Goal: Book appointment/travel/reservation

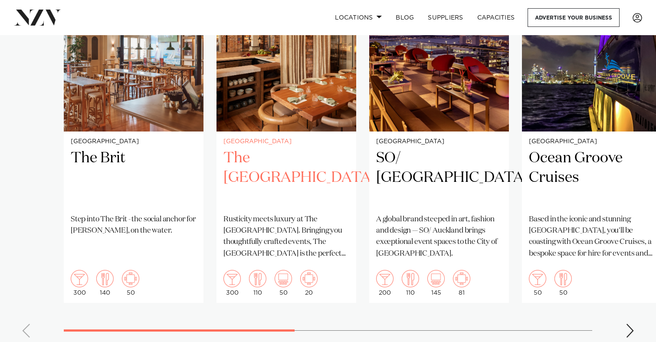
scroll to position [661, 0]
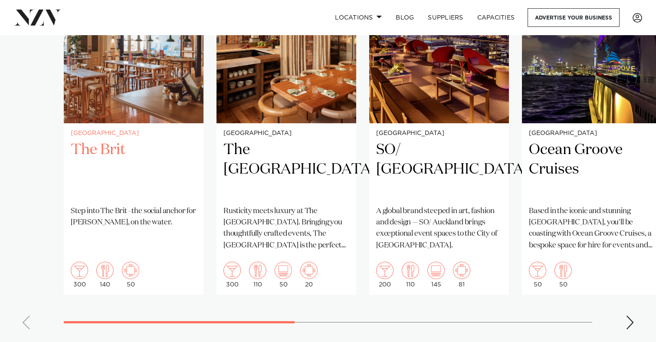
click at [129, 229] on p "Step into The Brit - the social anchor for [PERSON_NAME], on the water." at bounding box center [134, 217] width 126 height 23
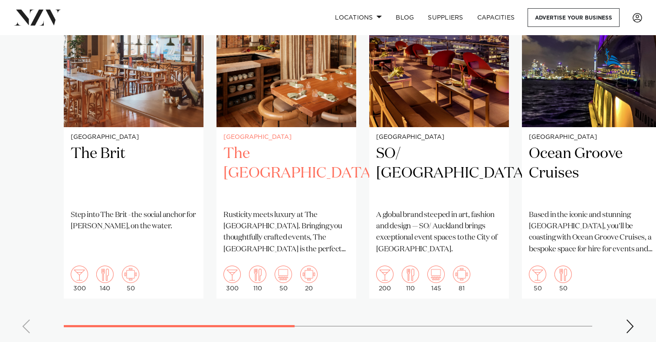
scroll to position [651, 0]
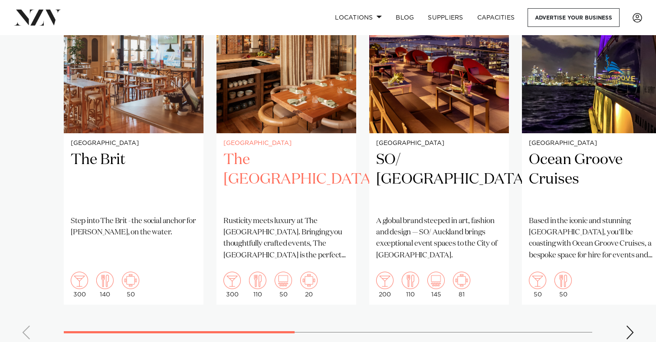
click at [264, 199] on h2 "The Hotel Britomart" at bounding box center [286, 179] width 126 height 59
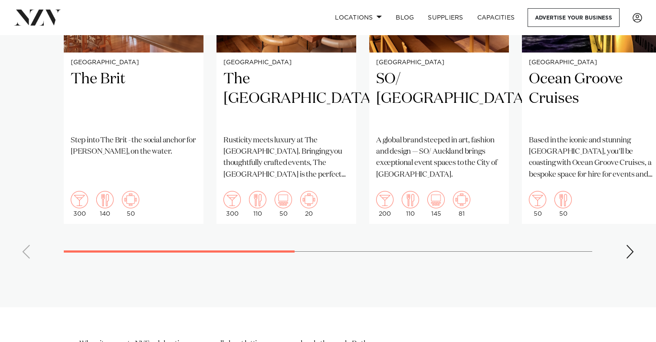
scroll to position [733, 0]
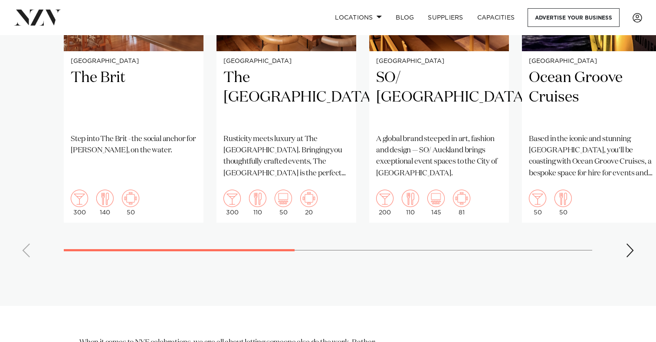
click at [633, 257] on div "Next slide" at bounding box center [629, 250] width 9 height 14
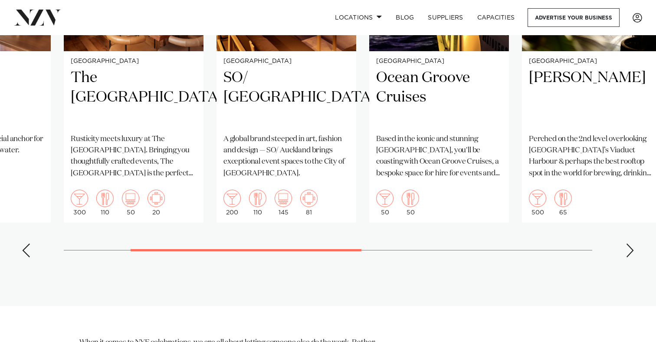
scroll to position [712, 0]
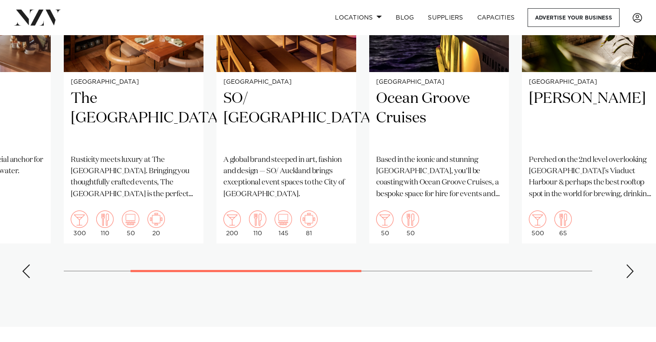
click at [630, 285] on swiper-container "Auckland The Brit Step into The Brit - the social anchor for Britomart, on the …" at bounding box center [328, 85] width 656 height 400
click at [628, 278] on div "Next slide" at bounding box center [629, 271] width 9 height 14
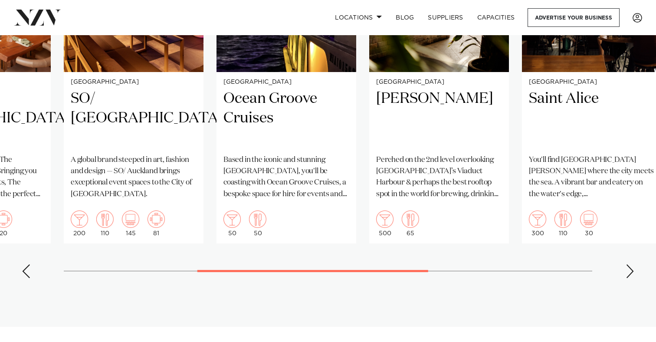
click at [628, 278] on div "Next slide" at bounding box center [629, 271] width 9 height 14
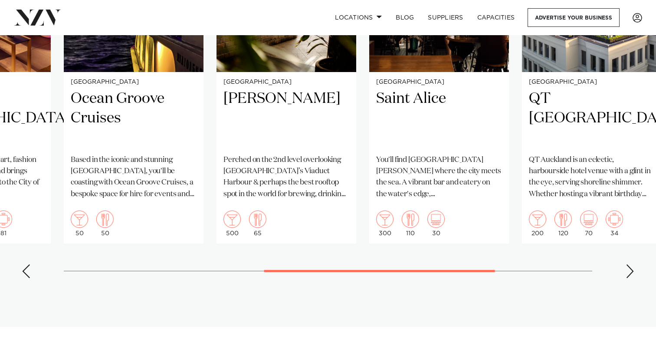
click at [628, 278] on div "Next slide" at bounding box center [629, 271] width 9 height 14
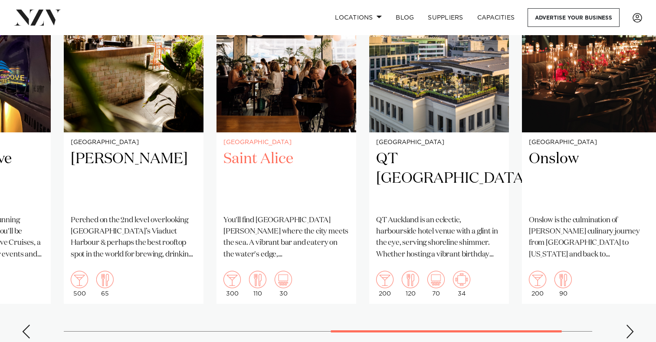
scroll to position [656, 0]
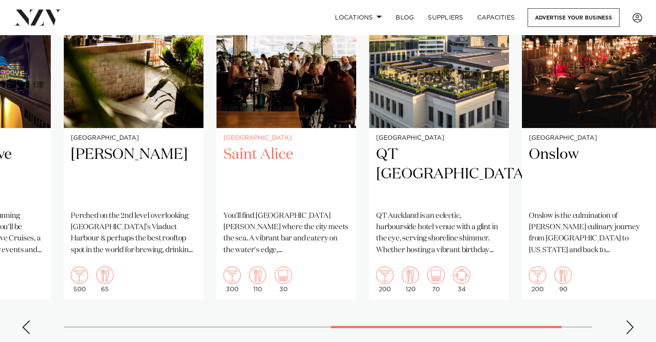
click at [254, 178] on h2 "Saint Alice" at bounding box center [286, 174] width 126 height 59
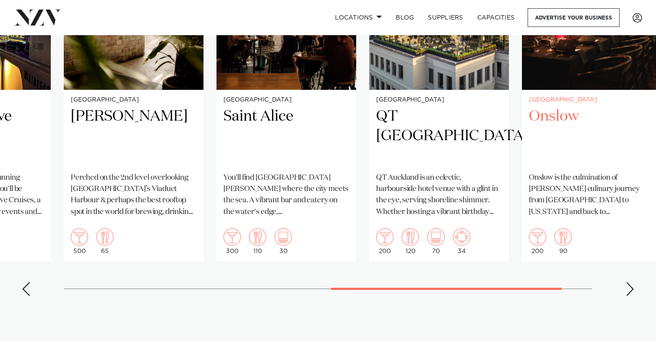
scroll to position [707, 0]
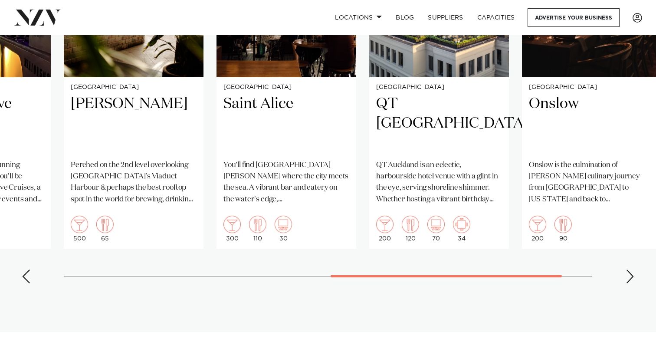
click at [629, 283] on div "Next slide" at bounding box center [629, 276] width 9 height 14
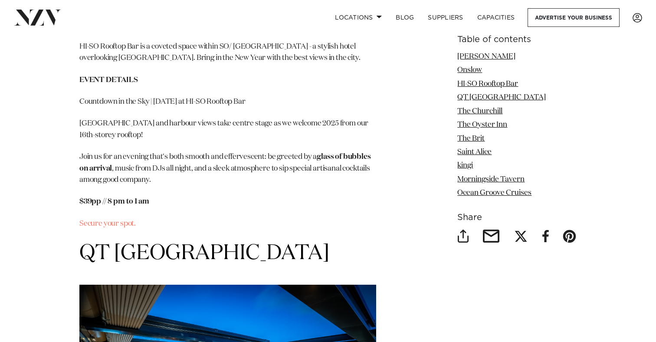
scroll to position [2326, 0]
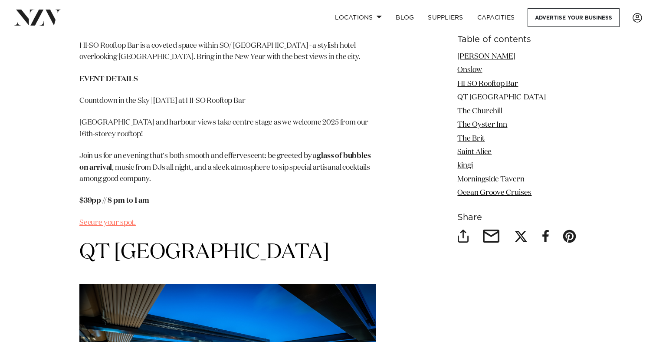
click at [127, 226] on link "Secure your spot." at bounding box center [107, 222] width 56 height 7
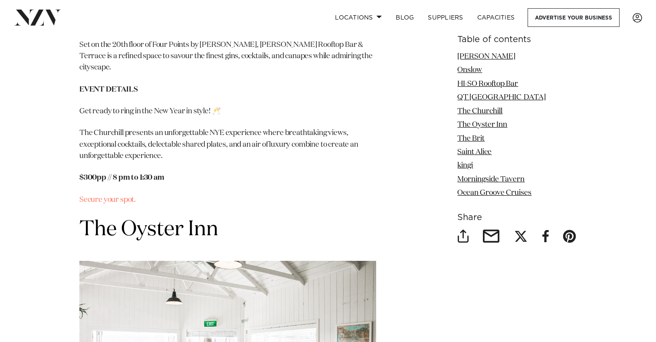
scroll to position [3222, 0]
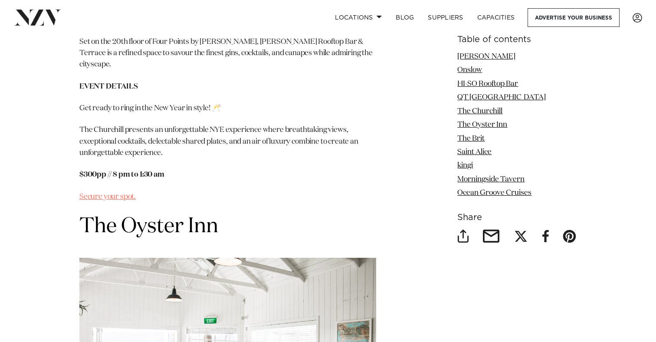
click at [124, 200] on link "Secure your spot." at bounding box center [107, 196] width 56 height 7
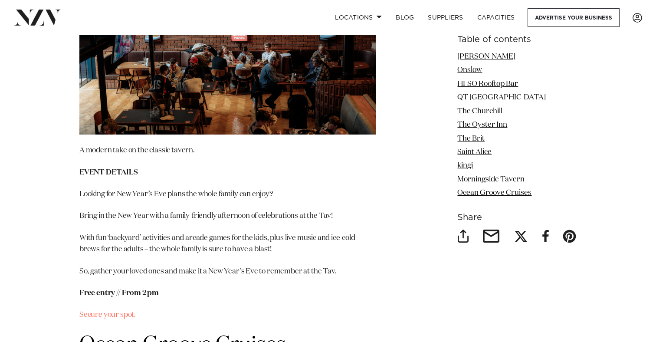
scroll to position [5320, 0]
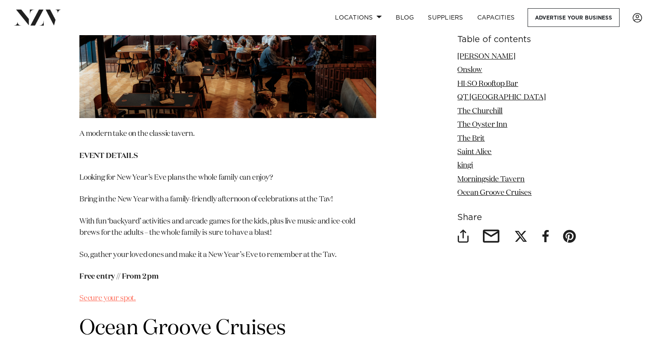
click at [93, 294] on link "Secure your spot." at bounding box center [107, 297] width 56 height 7
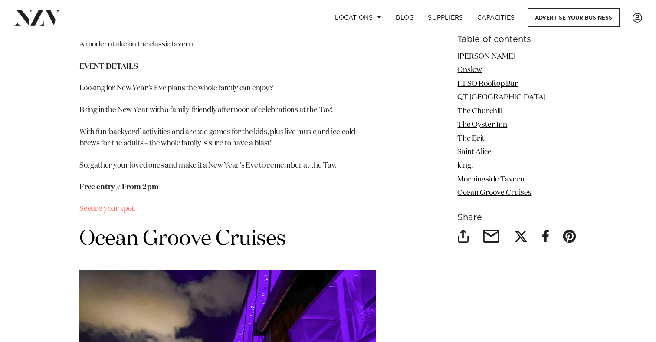
scroll to position [5050, 0]
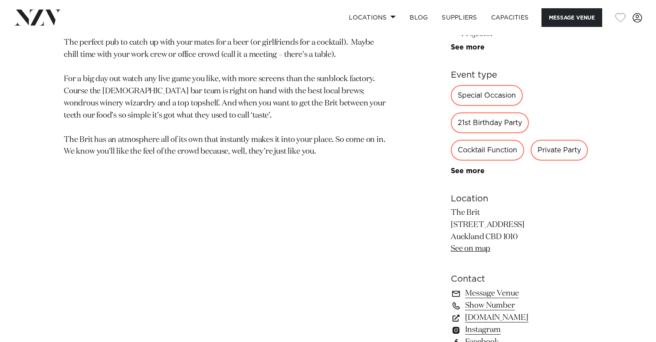
scroll to position [467, 0]
